Goal: Check status: Check status

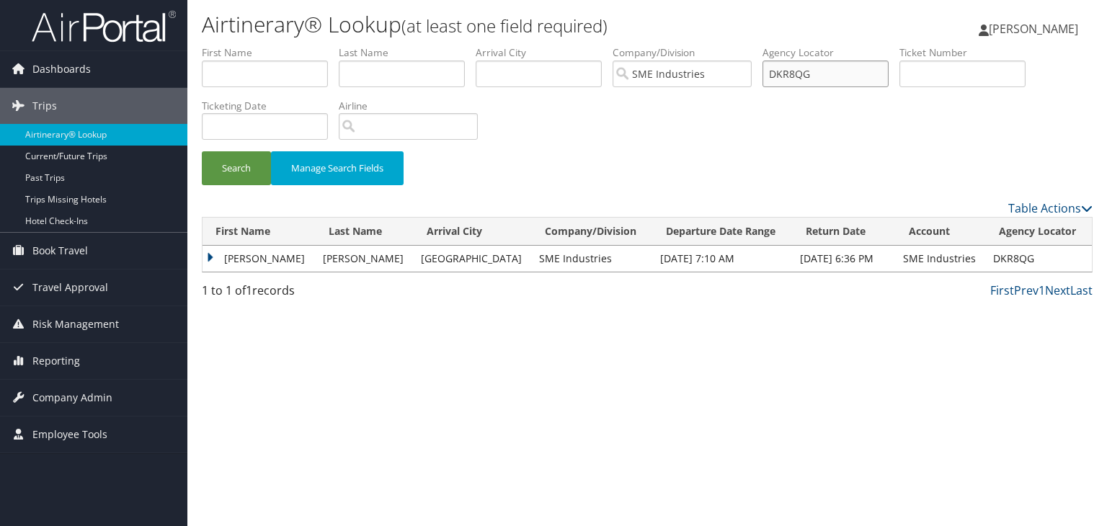
drag, startPoint x: 888, startPoint y: 73, endPoint x: 741, endPoint y: 67, distance: 147.1
click at [741, 45] on ul "First Name Last Name Departure City Arrival City Company/Division SME Industrie…" at bounding box center [647, 45] width 891 height 0
paste input "J1LCN"
type input "DJ1LCN"
click at [236, 162] on button "Search" at bounding box center [236, 168] width 69 height 34
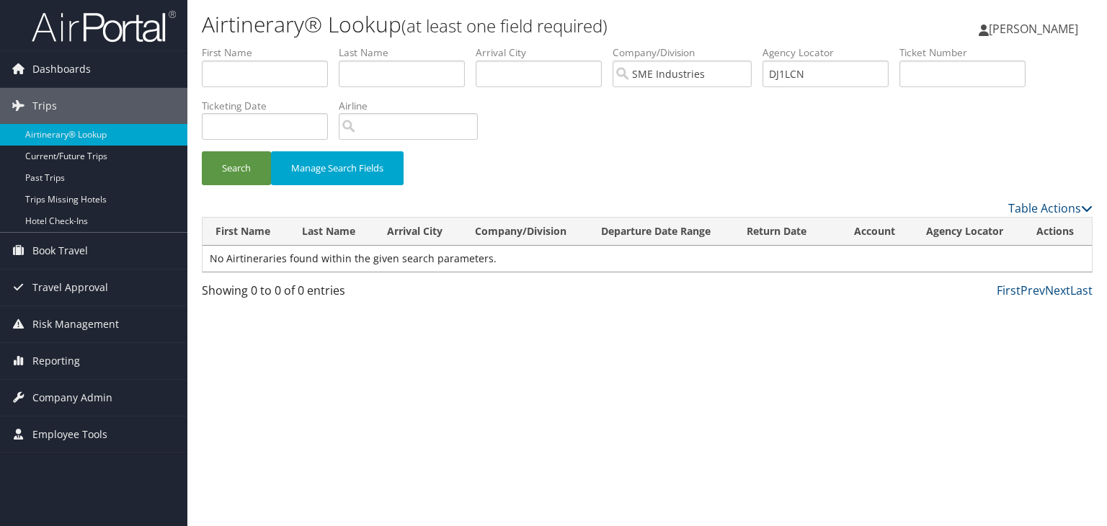
click at [113, 35] on img at bounding box center [104, 26] width 144 height 34
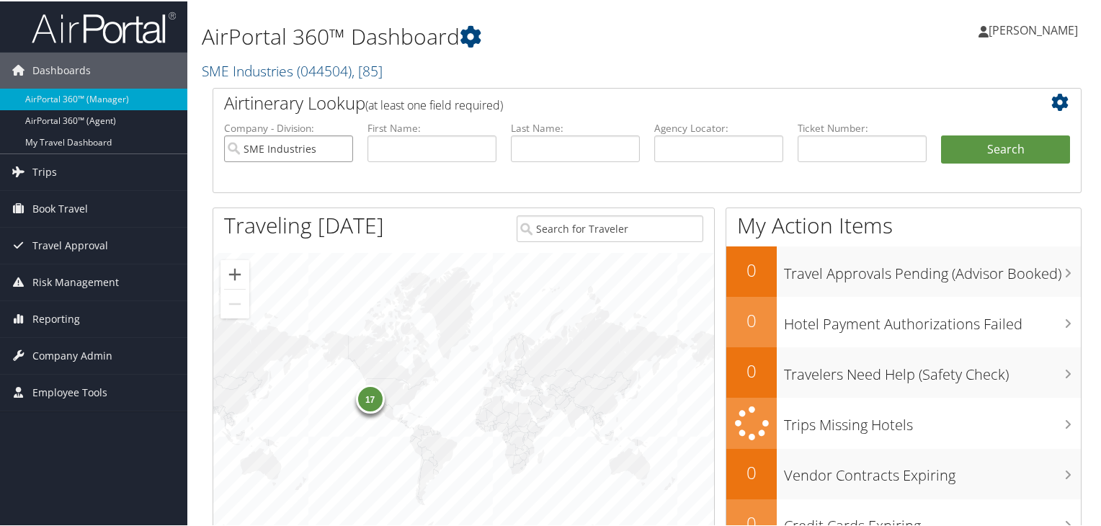
click at [339, 144] on input "SME Industries" at bounding box center [288, 147] width 129 height 27
click at [702, 151] on input "text" at bounding box center [718, 147] width 129 height 27
paste input "DJ1LCN"
type input "DJ1LCN"
click at [1047, 145] on button "Search" at bounding box center [1005, 148] width 129 height 29
